Goal: Task Accomplishment & Management: Use online tool/utility

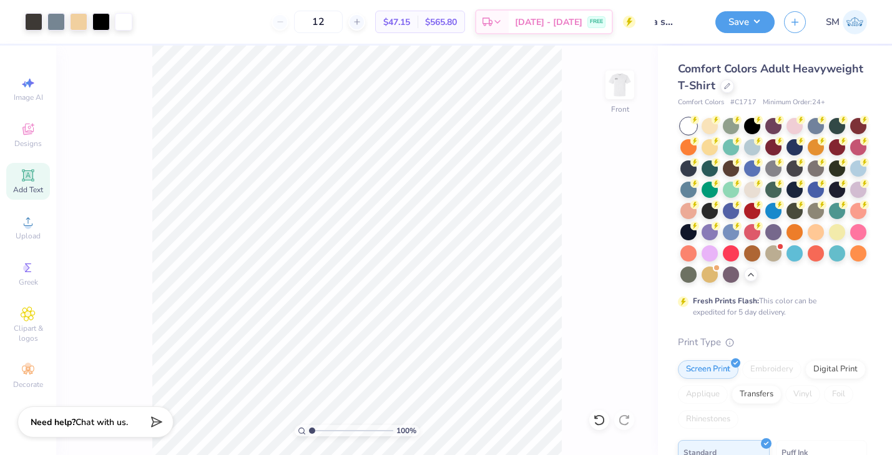
scroll to position [0, 24]
type input "delta sigma pi"
click at [743, 19] on button "Save" at bounding box center [744, 20] width 59 height 22
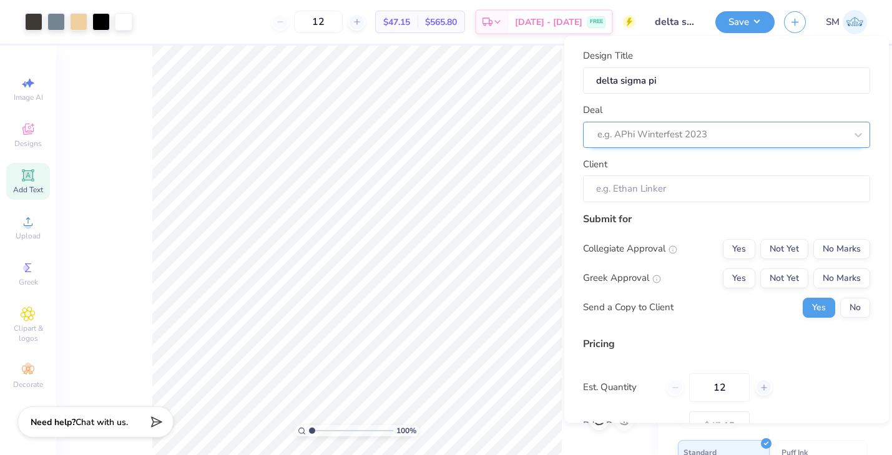
click at [685, 134] on div at bounding box center [721, 134] width 248 height 17
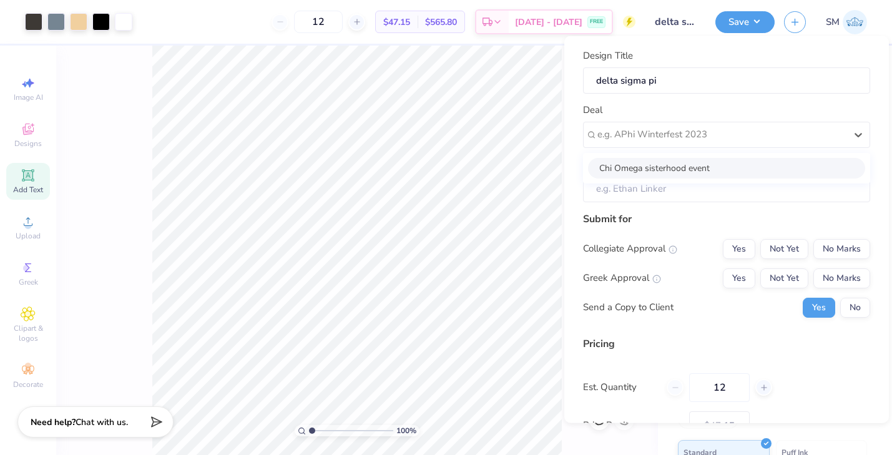
click at [615, 222] on div "Submit for" at bounding box center [726, 218] width 287 height 15
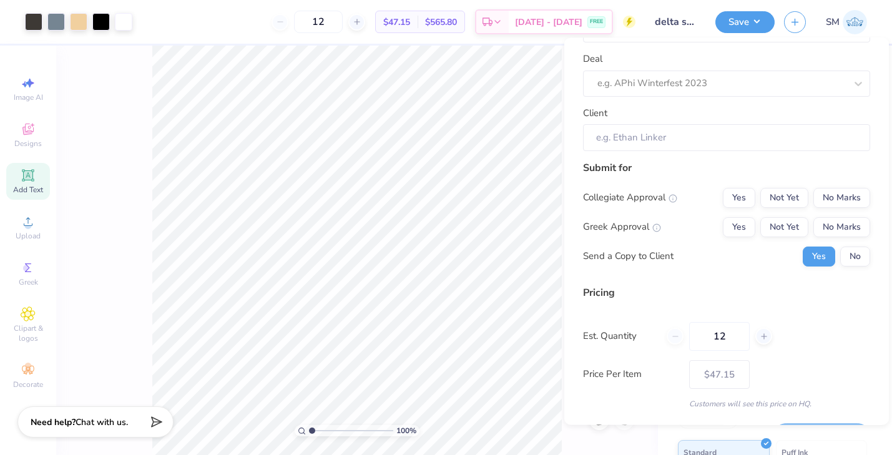
scroll to position [42, 0]
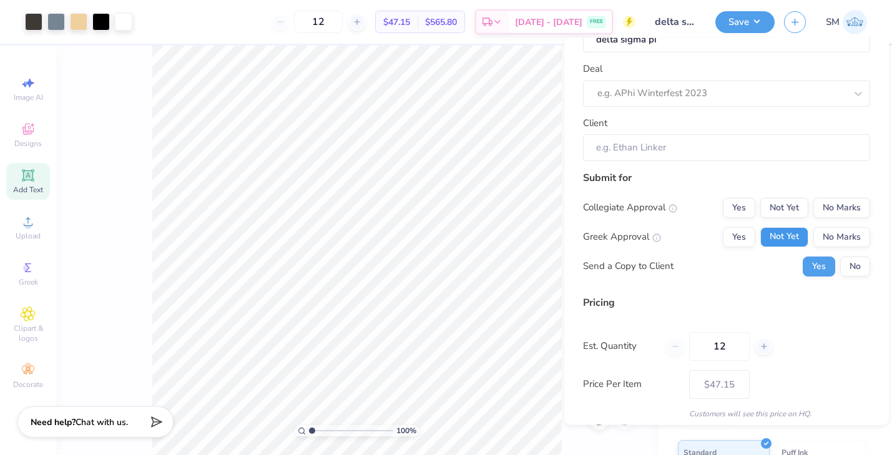
click at [788, 237] on button "Not Yet" at bounding box center [784, 237] width 48 height 20
click at [828, 215] on button "No Marks" at bounding box center [841, 208] width 57 height 20
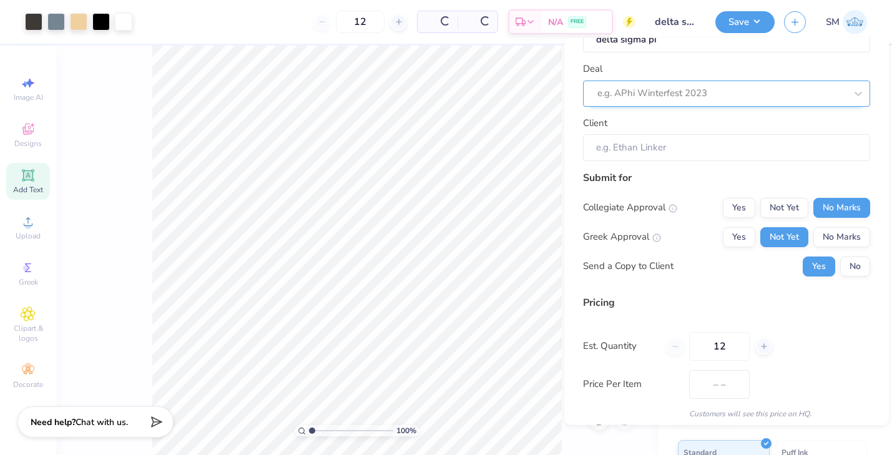
type input "$47.15"
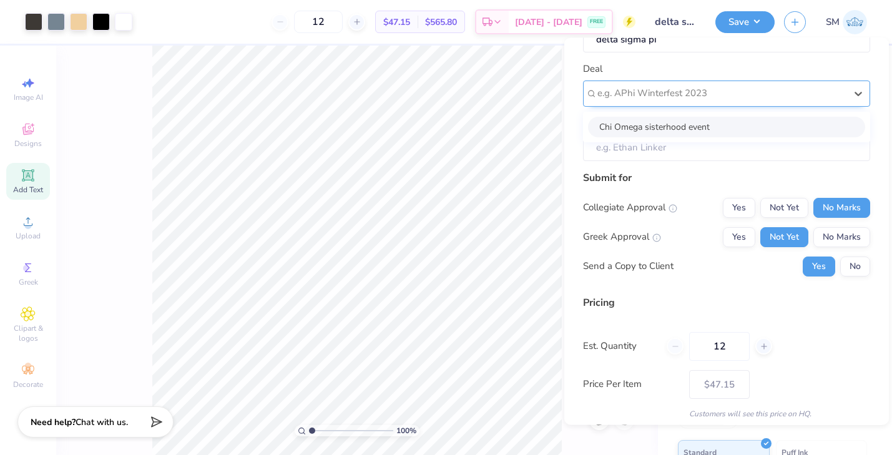
click at [756, 96] on div at bounding box center [721, 93] width 248 height 17
click at [741, 125] on div "Chi Omega sisterhood event" at bounding box center [726, 127] width 277 height 21
type input "[PERSON_NAME]"
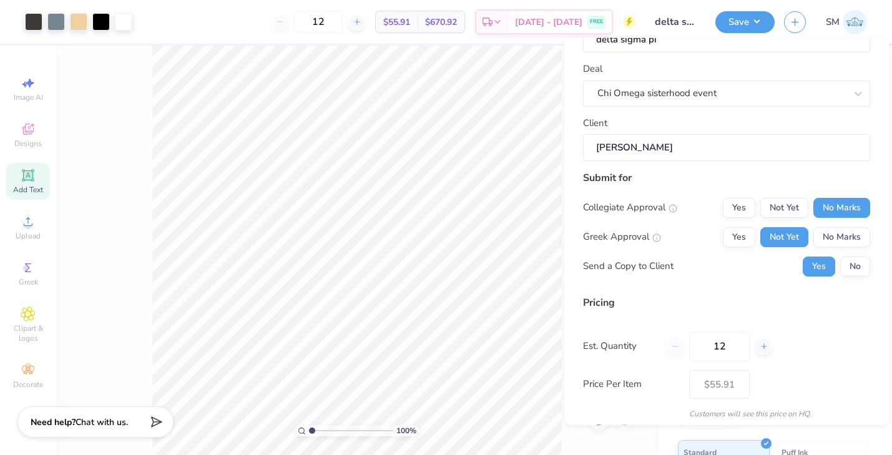
scroll to position [89, 0]
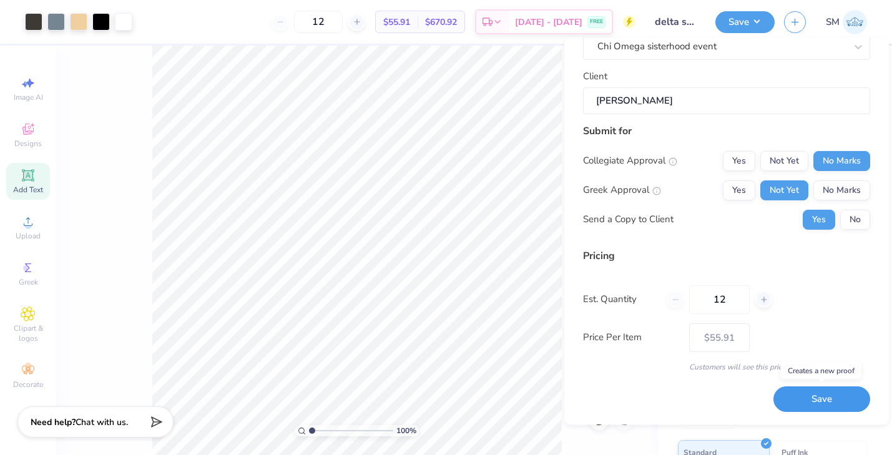
click at [811, 399] on button "Save" at bounding box center [821, 400] width 97 height 26
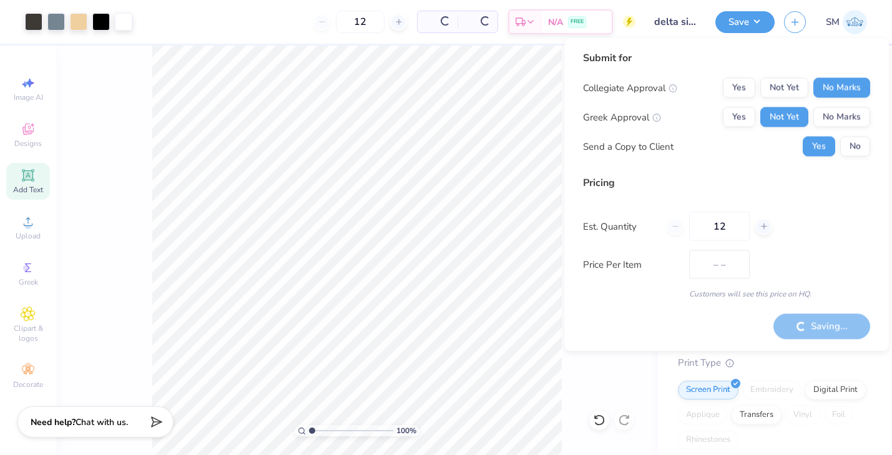
type input "$47.15"
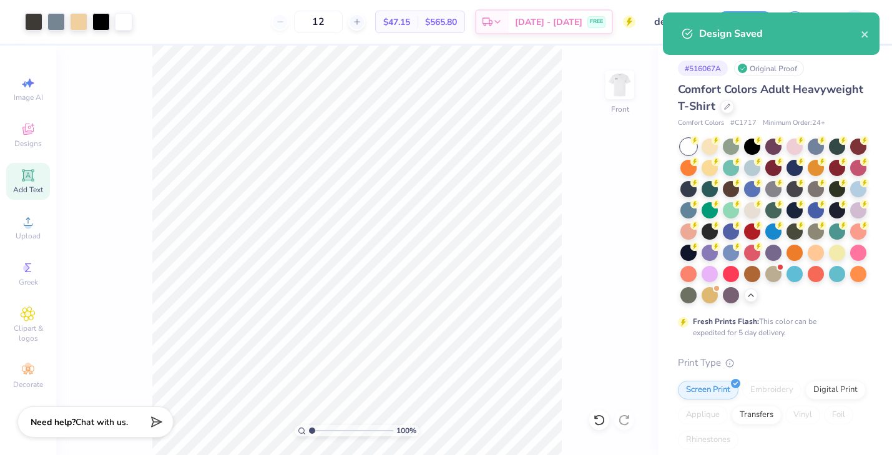
click at [741, 38] on div "Design Saved" at bounding box center [780, 33] width 162 height 15
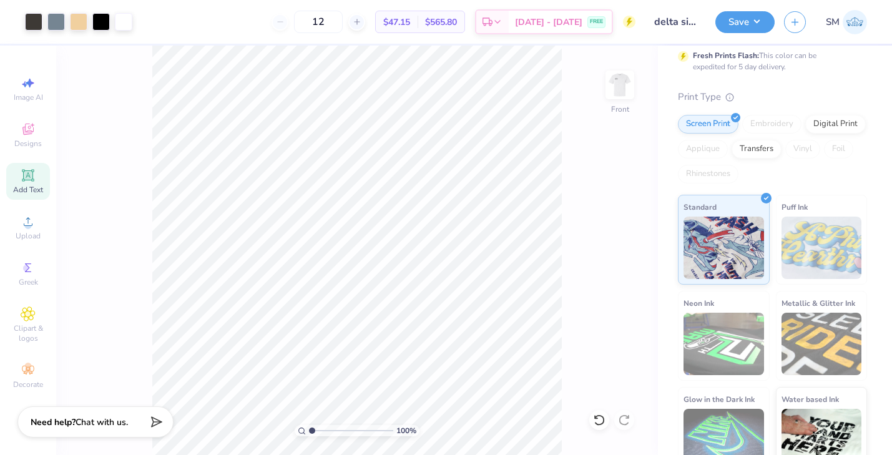
scroll to position [288, 0]
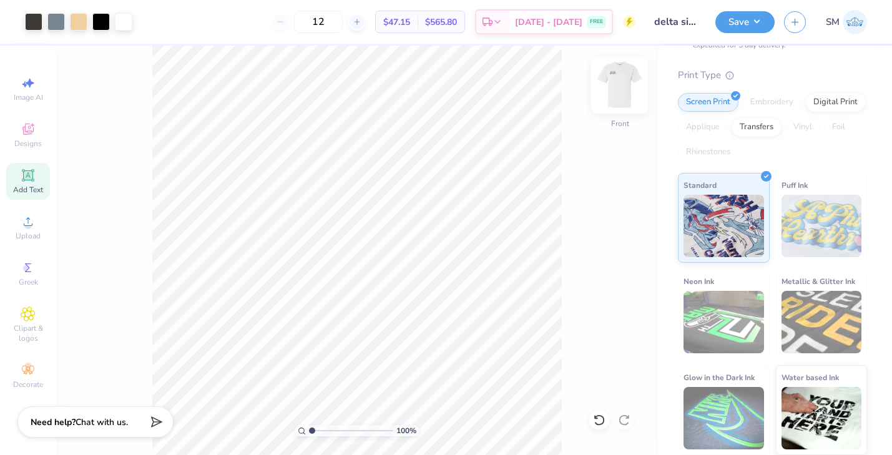
click at [618, 88] on img at bounding box center [620, 85] width 50 height 50
click at [612, 87] on img at bounding box center [620, 85] width 50 height 50
click at [623, 87] on img at bounding box center [619, 84] width 25 height 25
